Goal: Task Accomplishment & Management: Manage account settings

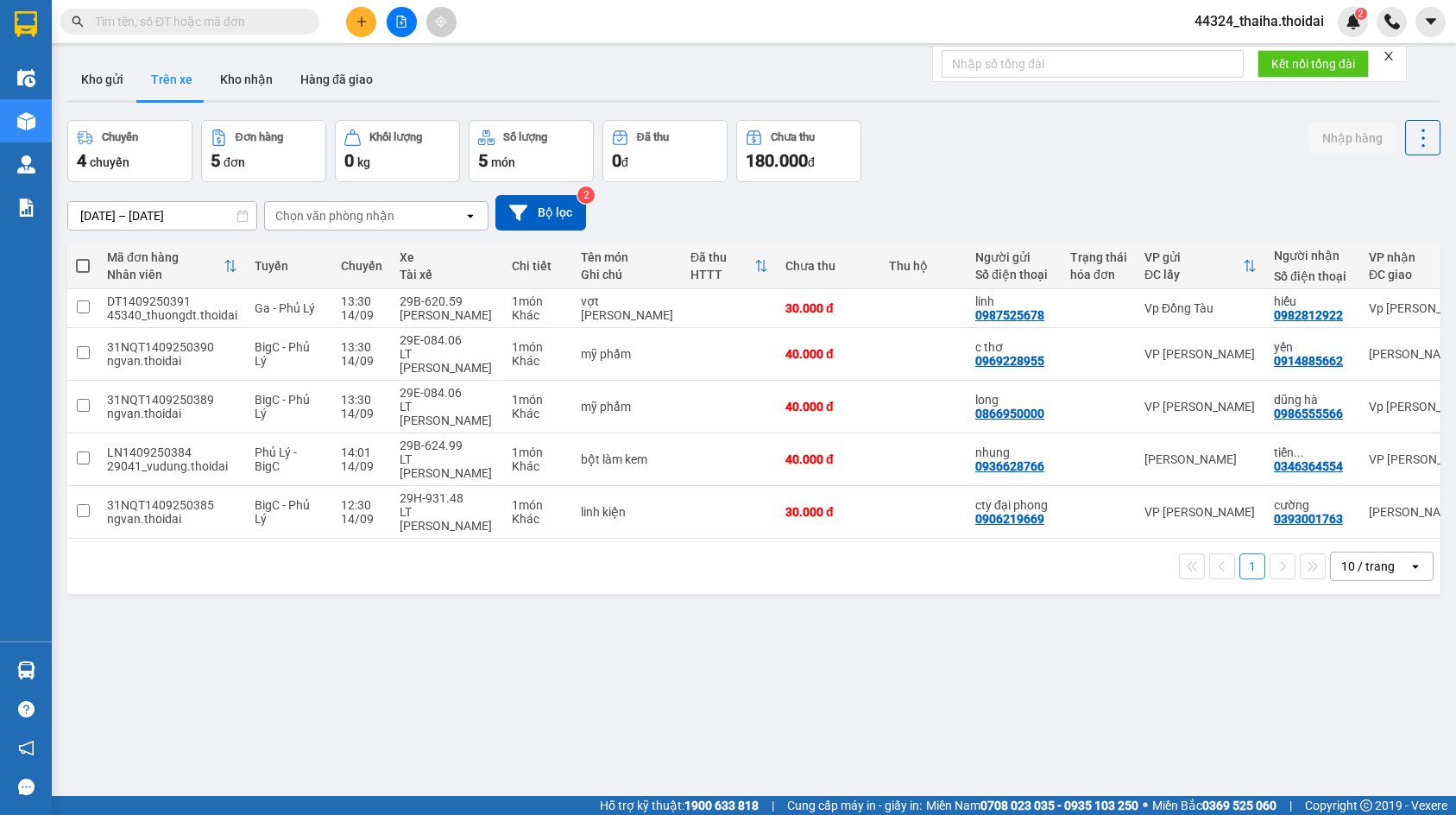
click at [1279, 20] on span "44324_thaiha.thoidai" at bounding box center [1260, 21] width 157 height 22
click at [1231, 52] on span "Đăng xuất" at bounding box center [1267, 53] width 120 height 19
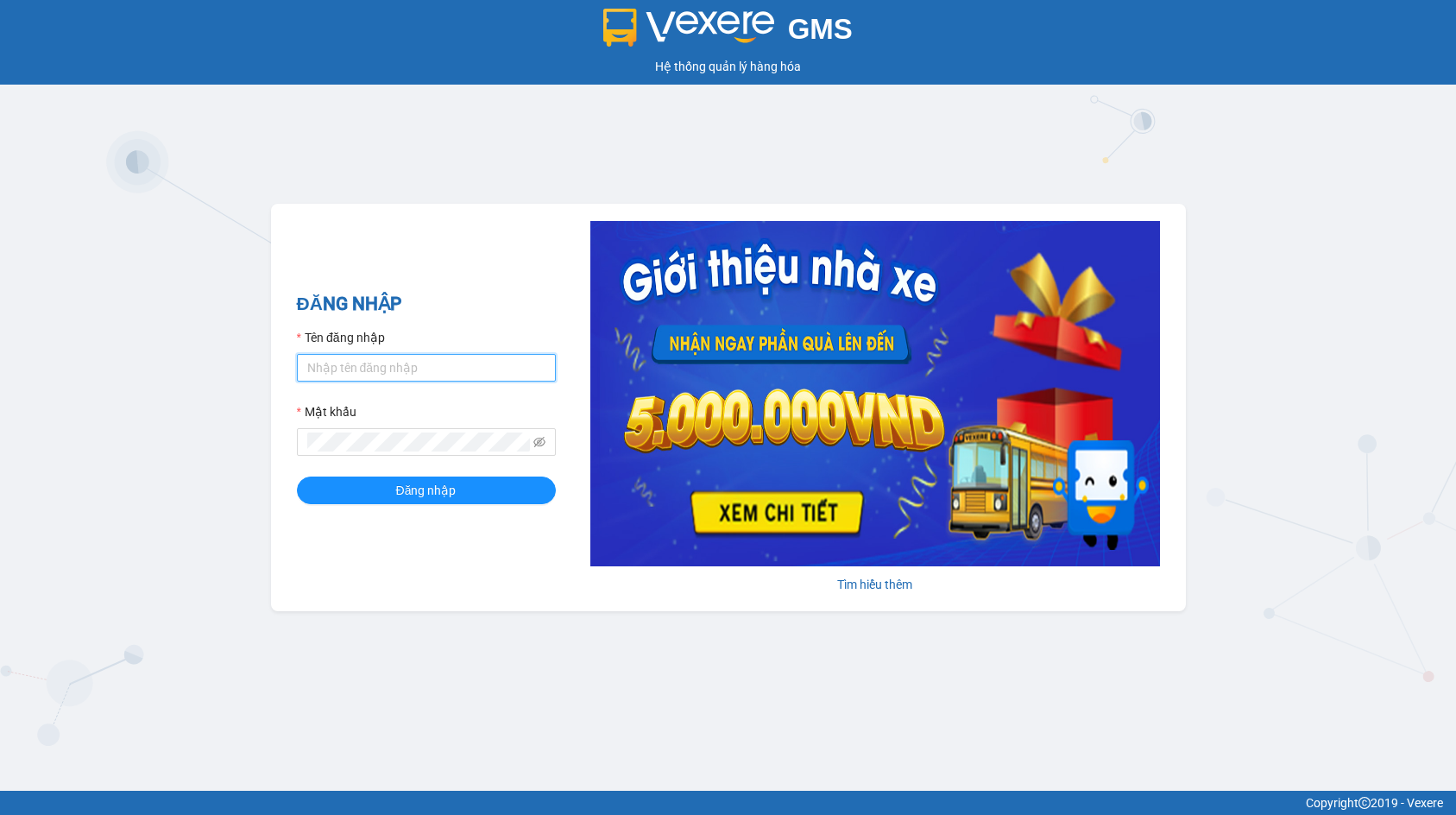
type input "thaiha.thoidai"
drag, startPoint x: 403, startPoint y: 369, endPoint x: 226, endPoint y: 378, distance: 177.2
click at [229, 378] on div "GMS Hệ thống quản lý hàng hóa ĐĂNG NHẬP Tên đăng nhập thaiha.thoidai Mật khẩu Đ…" at bounding box center [728, 396] width 1456 height 791
type input "lthien.thoidai"
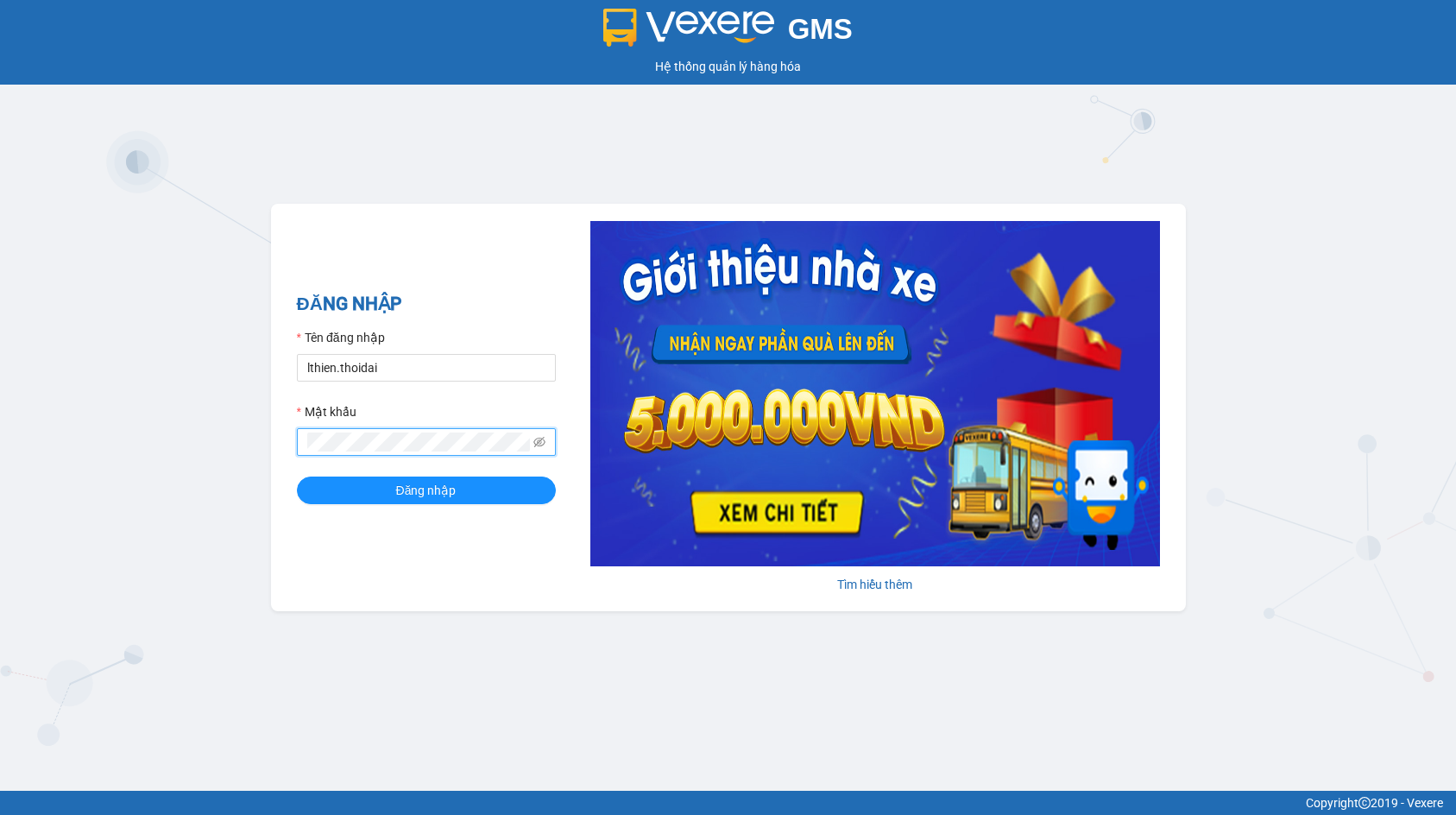
click at [178, 451] on div "GMS Hệ thống quản lý hàng hóa ĐĂNG NHẬP Tên đăng nhập lthien.thoidai Mật khẩu Đ…" at bounding box center [728, 396] width 1456 height 791
click at [400, 484] on span "Đăng nhập" at bounding box center [427, 491] width 61 height 19
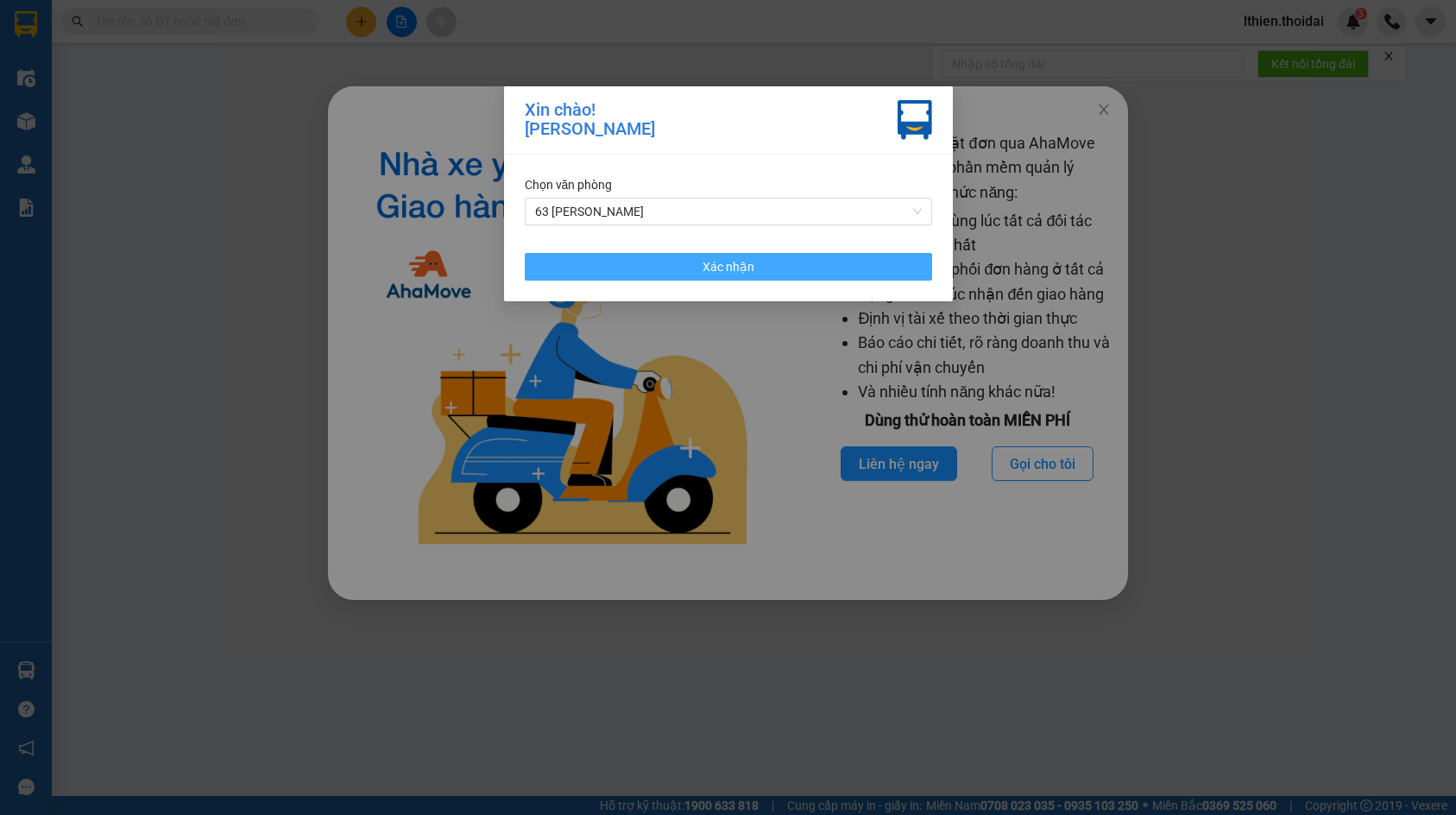
click at [656, 260] on button "Xác nhận" at bounding box center [728, 267] width 408 height 28
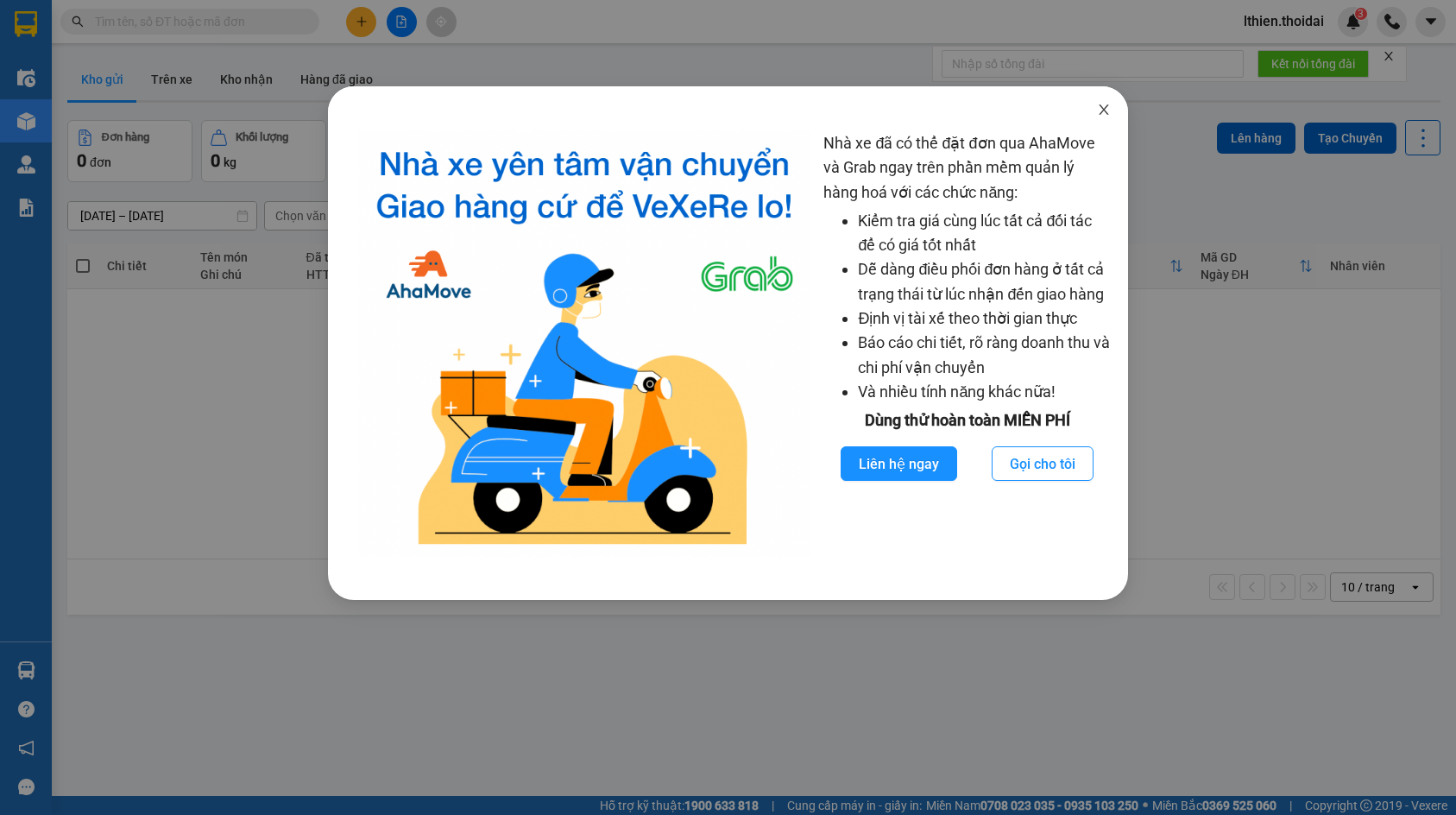
click at [1106, 103] on icon "close" at bounding box center [1104, 109] width 14 height 14
